Goal: Task Accomplishment & Management: Complete application form

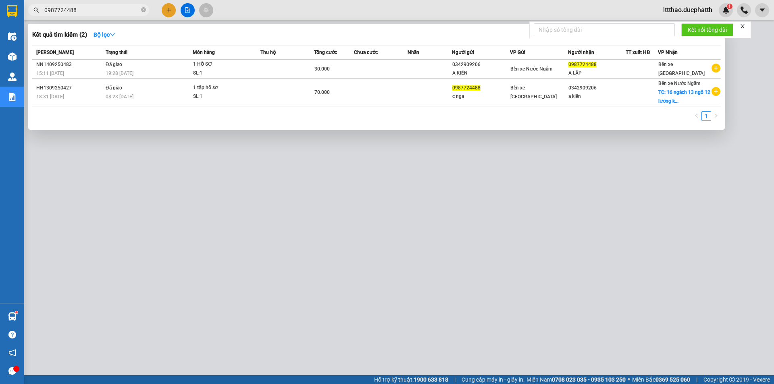
click at [90, 12] on input "0987724488" at bounding box center [91, 10] width 95 height 9
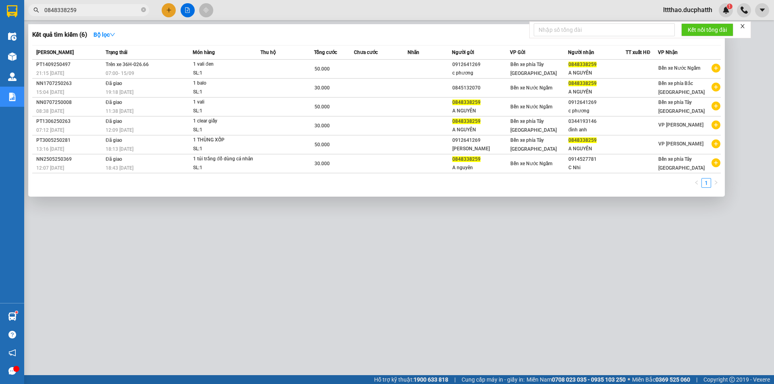
type input "0848338259"
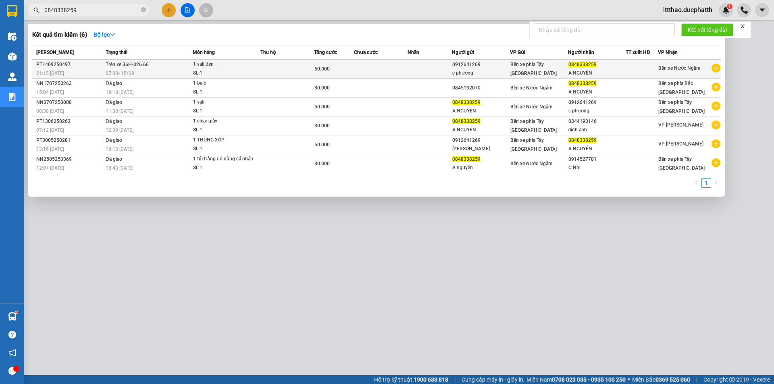
click at [292, 73] on td at bounding box center [287, 69] width 54 height 19
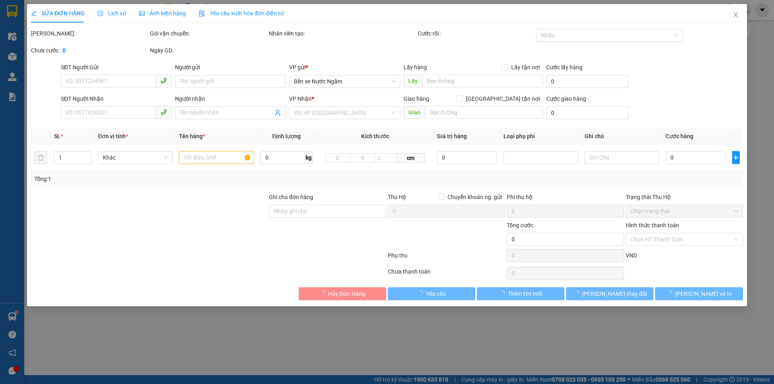
type input "0912641269"
type input "c phương"
type input "0848338259"
type input "A NGUYÊN"
type input "50.000"
